Goal: Information Seeking & Learning: Find specific fact

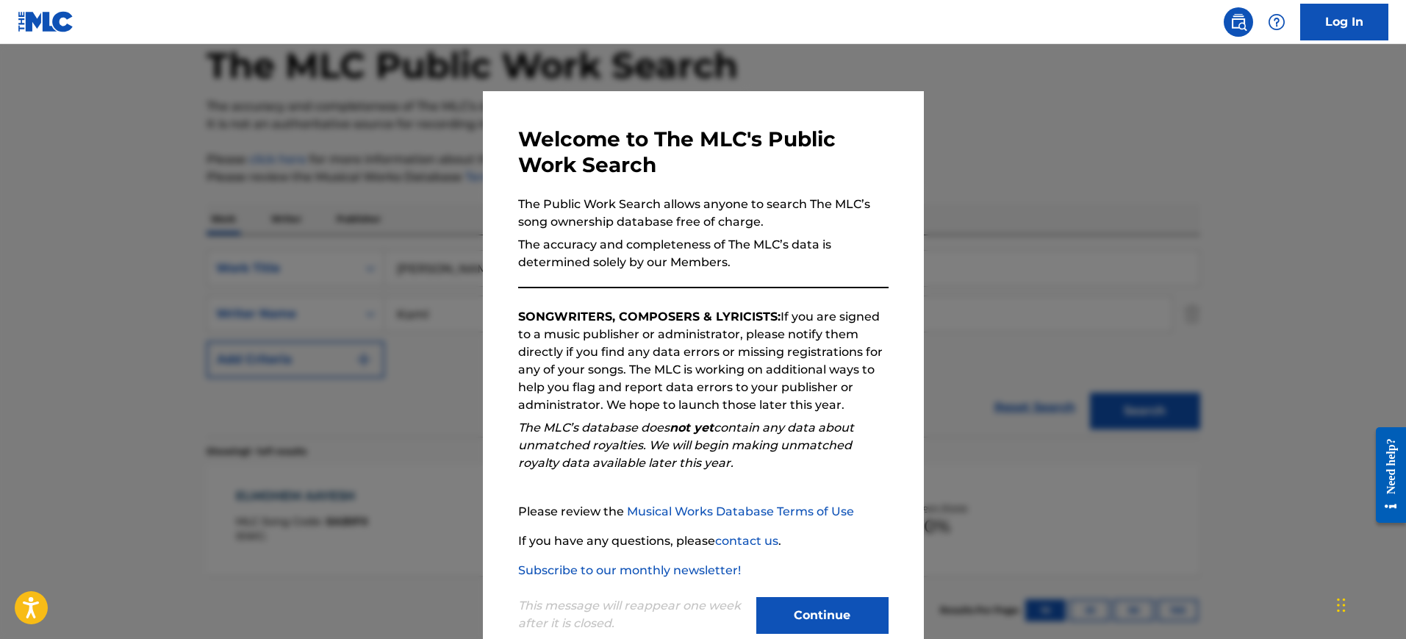
drag, startPoint x: 1105, startPoint y: 251, endPoint x: 693, endPoint y: 212, distance: 413.5
click at [1102, 252] on div at bounding box center [703, 363] width 1406 height 639
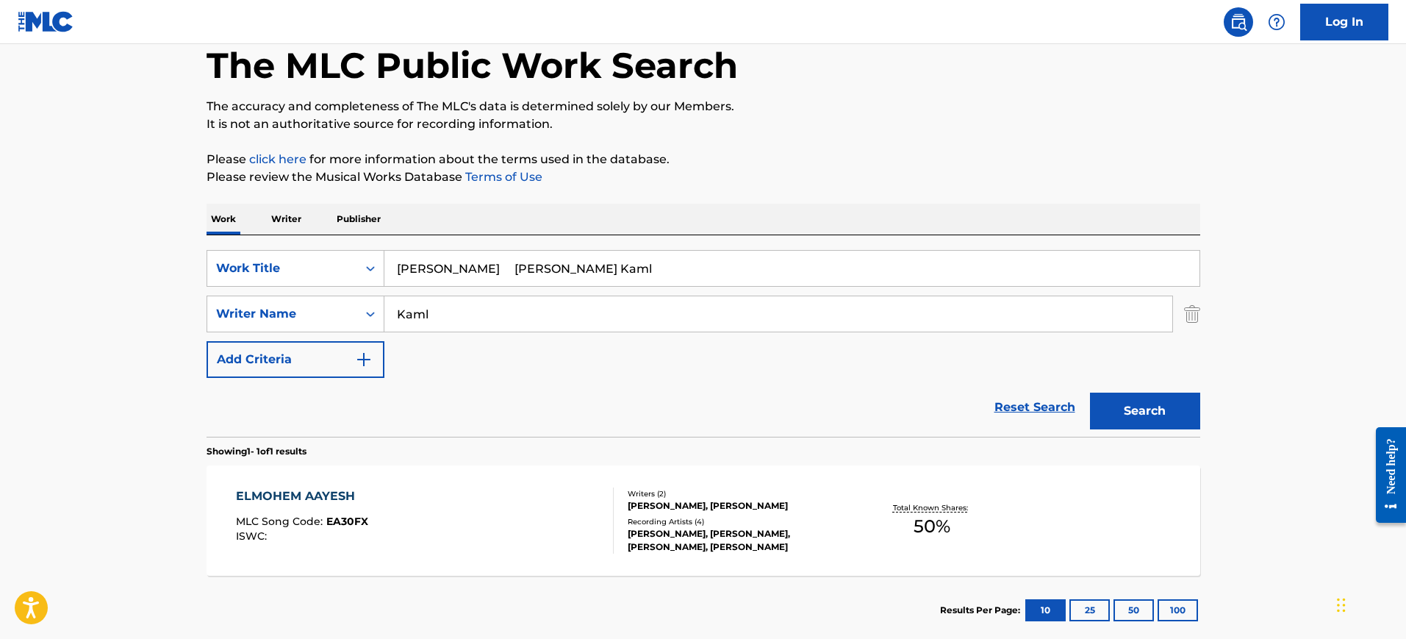
click at [454, 265] on input "[PERSON_NAME] [PERSON_NAME] Kaml" at bounding box center [791, 268] width 815 height 35
paste input "[PERSON_NAME], [PERSON_NAME]"
type input "[PERSON_NAME], [PERSON_NAME]"
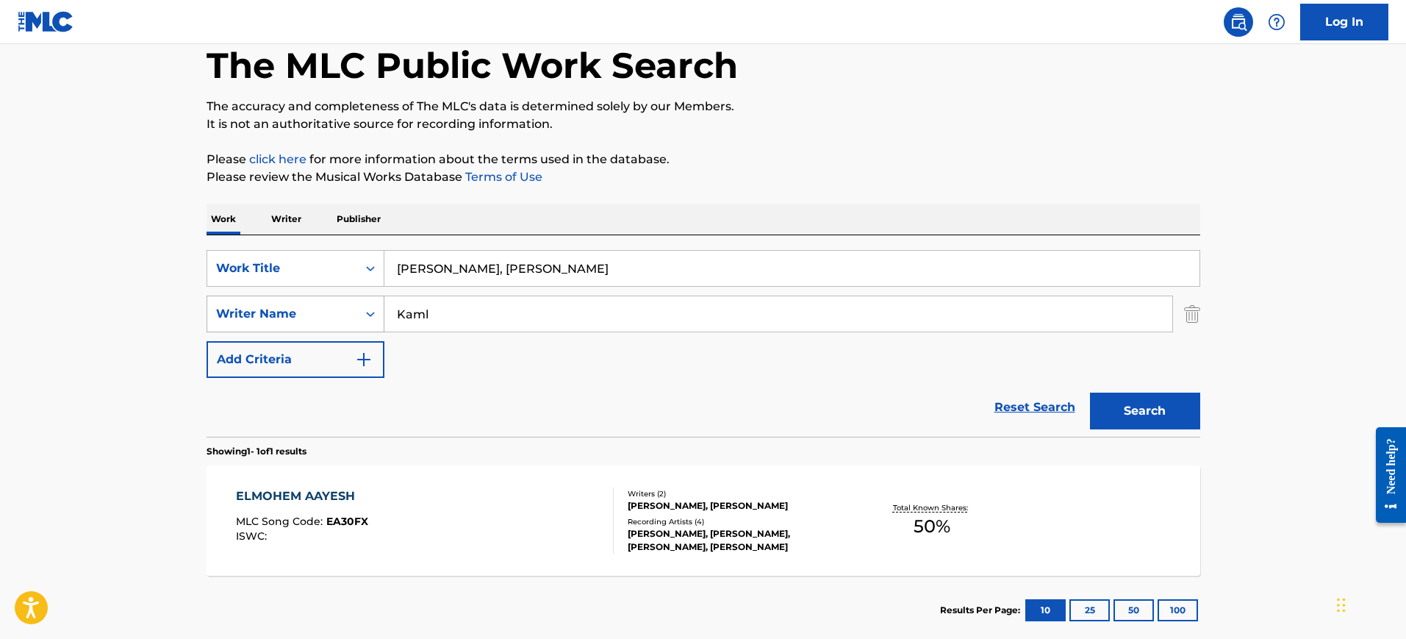
drag, startPoint x: 434, startPoint y: 320, endPoint x: 319, endPoint y: 318, distance: 114.7
click at [319, 318] on div "SearchWithCriteria1f239068-3f2a-4bb6-b8df-142a06cb9662 Writer Name [PERSON_NAME]" at bounding box center [704, 314] width 994 height 37
paste input "STOEV"
type input "STOEV"
click at [437, 272] on input "[PERSON_NAME], [PERSON_NAME]" at bounding box center [791, 268] width 815 height 35
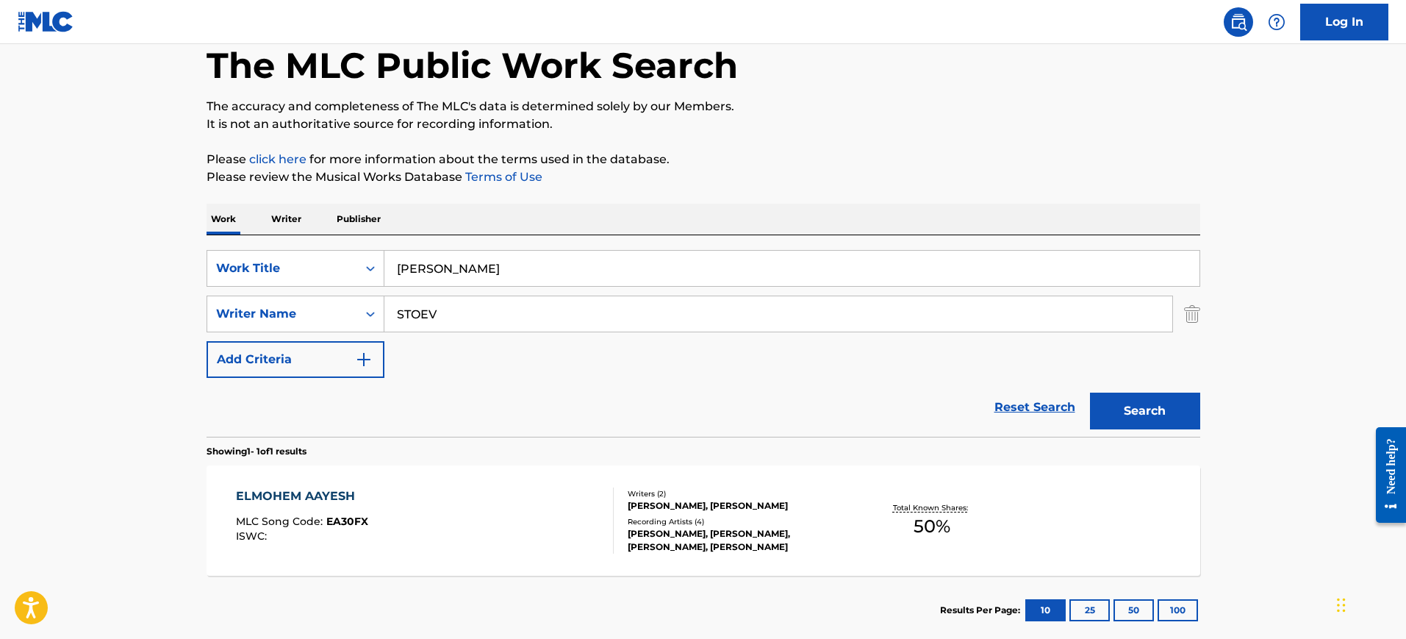
type input "[PERSON_NAME]"
click at [1090, 393] on button "Search" at bounding box center [1145, 411] width 110 height 37
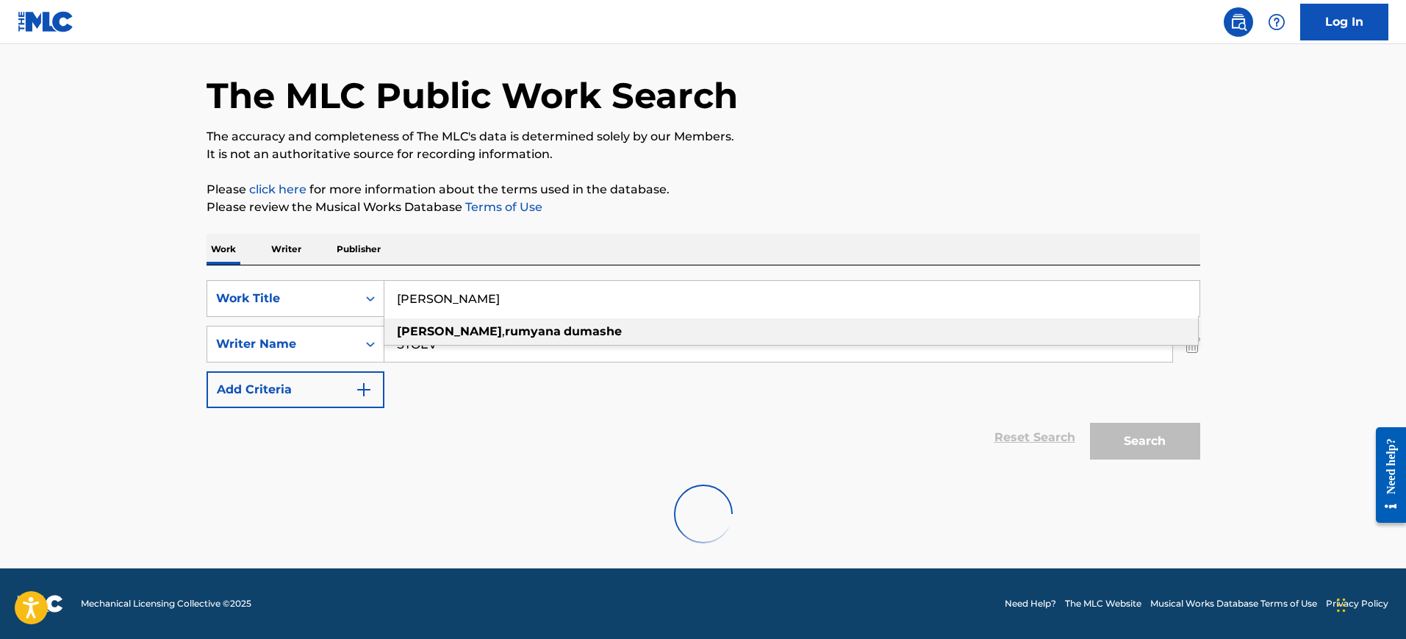
scroll to position [47, 0]
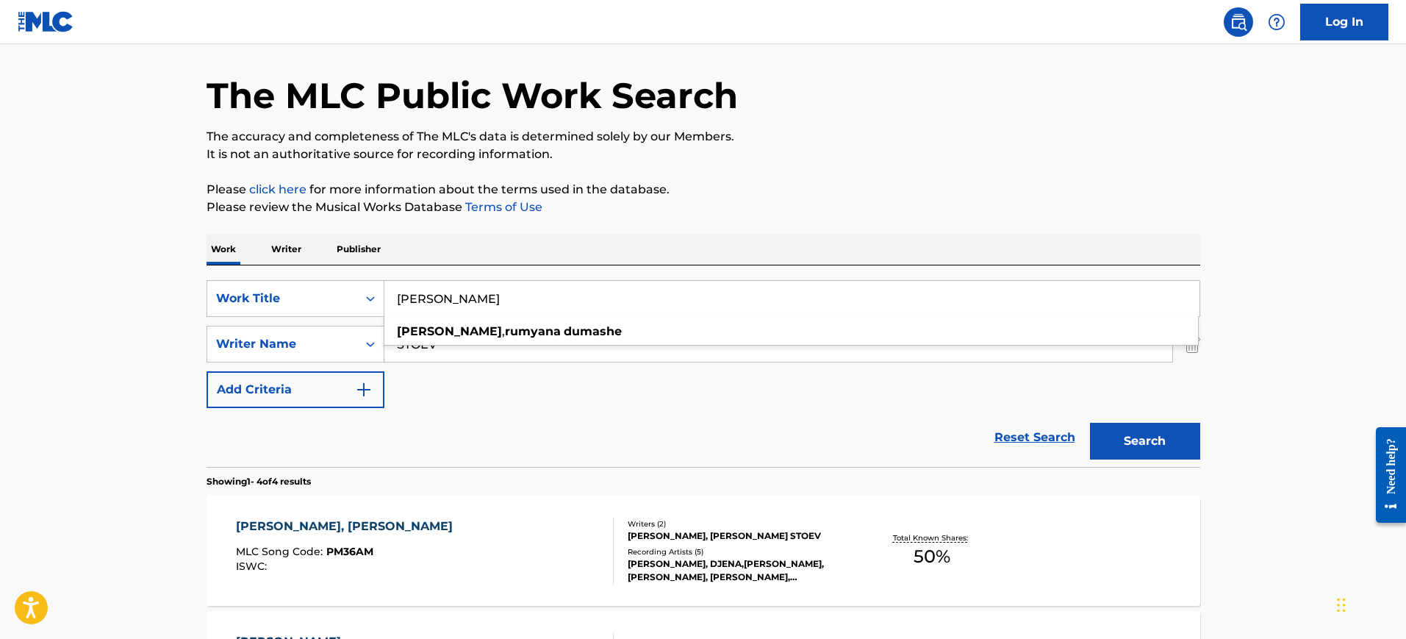
click at [725, 210] on p "Please review the Musical Works Database Terms of Use" at bounding box center [704, 207] width 994 height 18
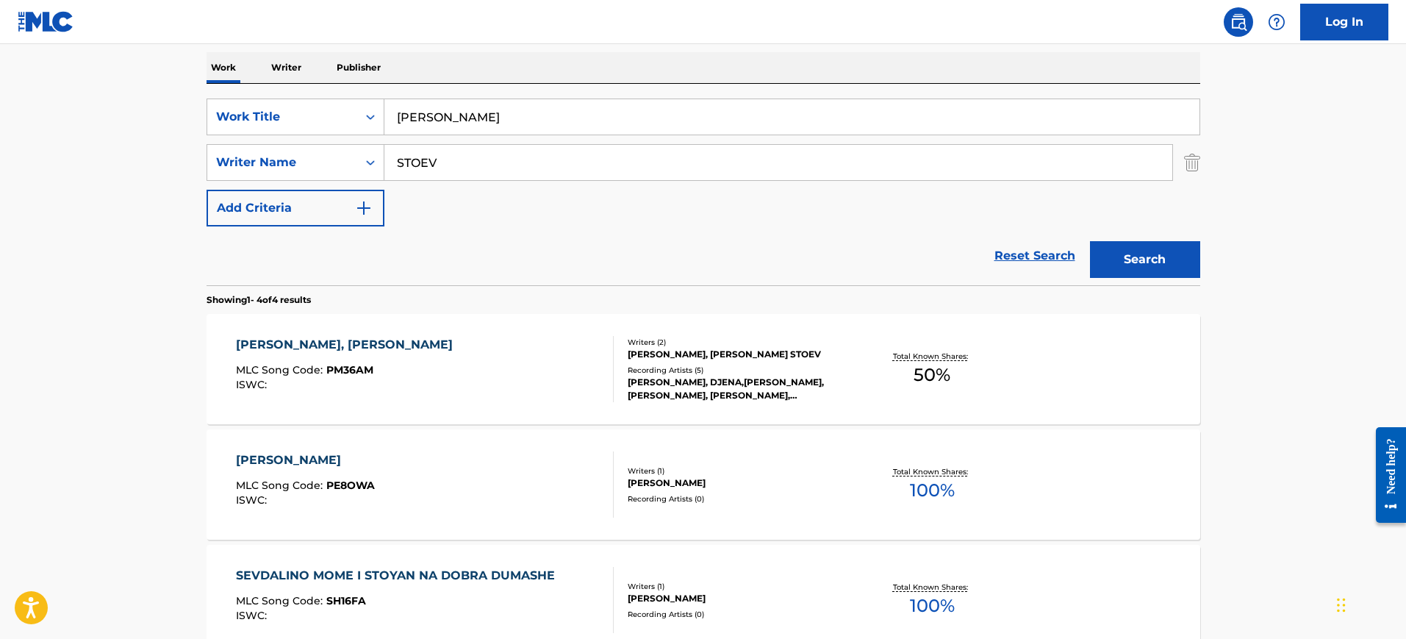
scroll to position [231, 0]
click at [509, 351] on div "[PERSON_NAME], [PERSON_NAME] MLC Song Code : PM36AM ISWC :" at bounding box center [425, 367] width 378 height 66
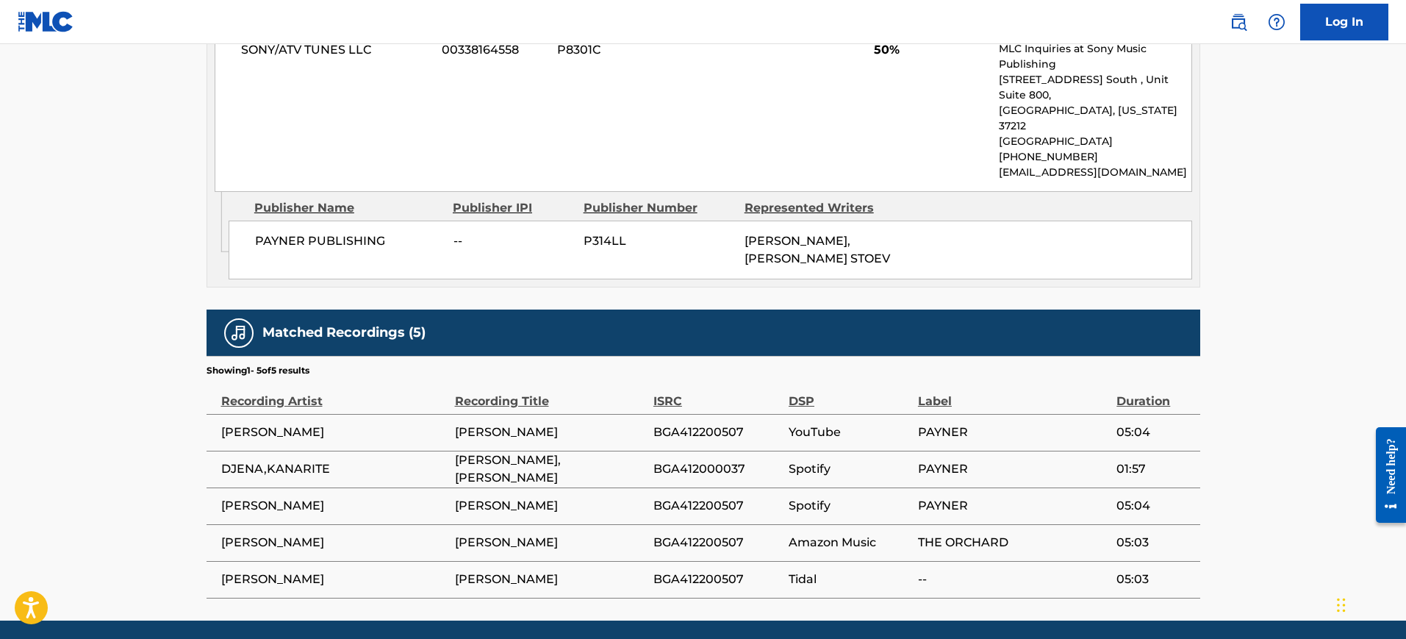
scroll to position [818, 0]
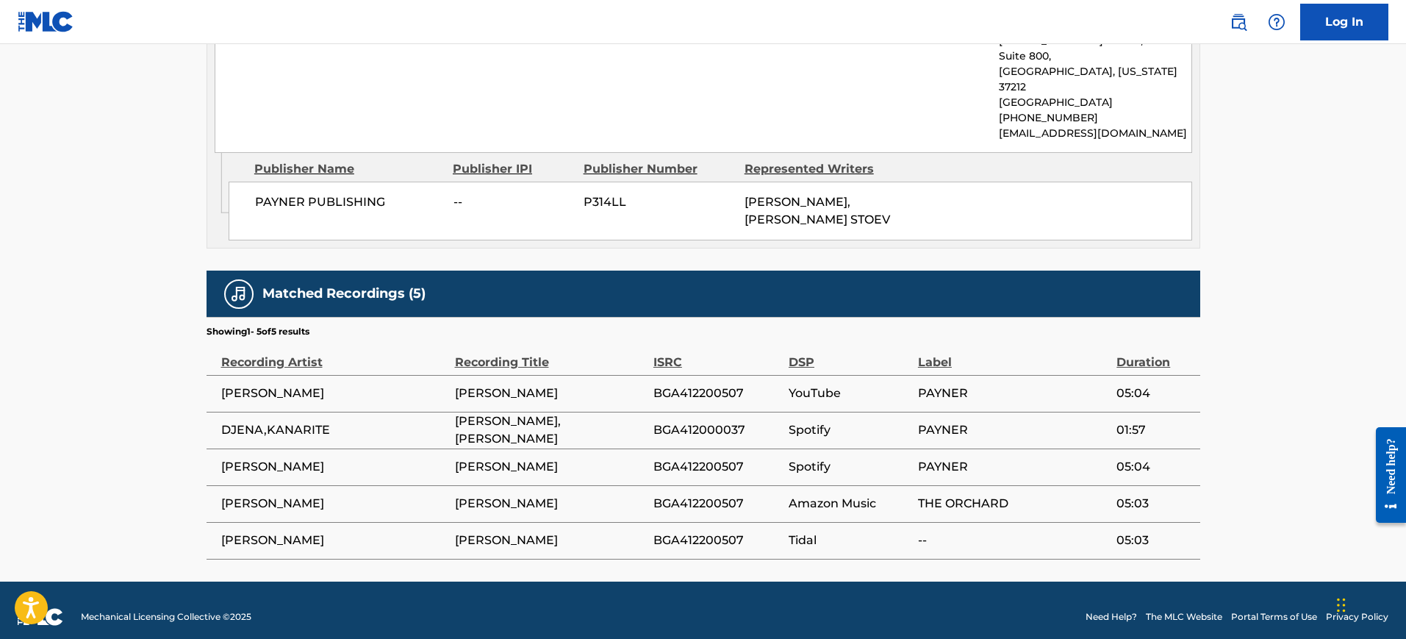
click at [701, 412] on td "BGA412000037" at bounding box center [720, 430] width 135 height 37
